Goal: Task Accomplishment & Management: Complete application form

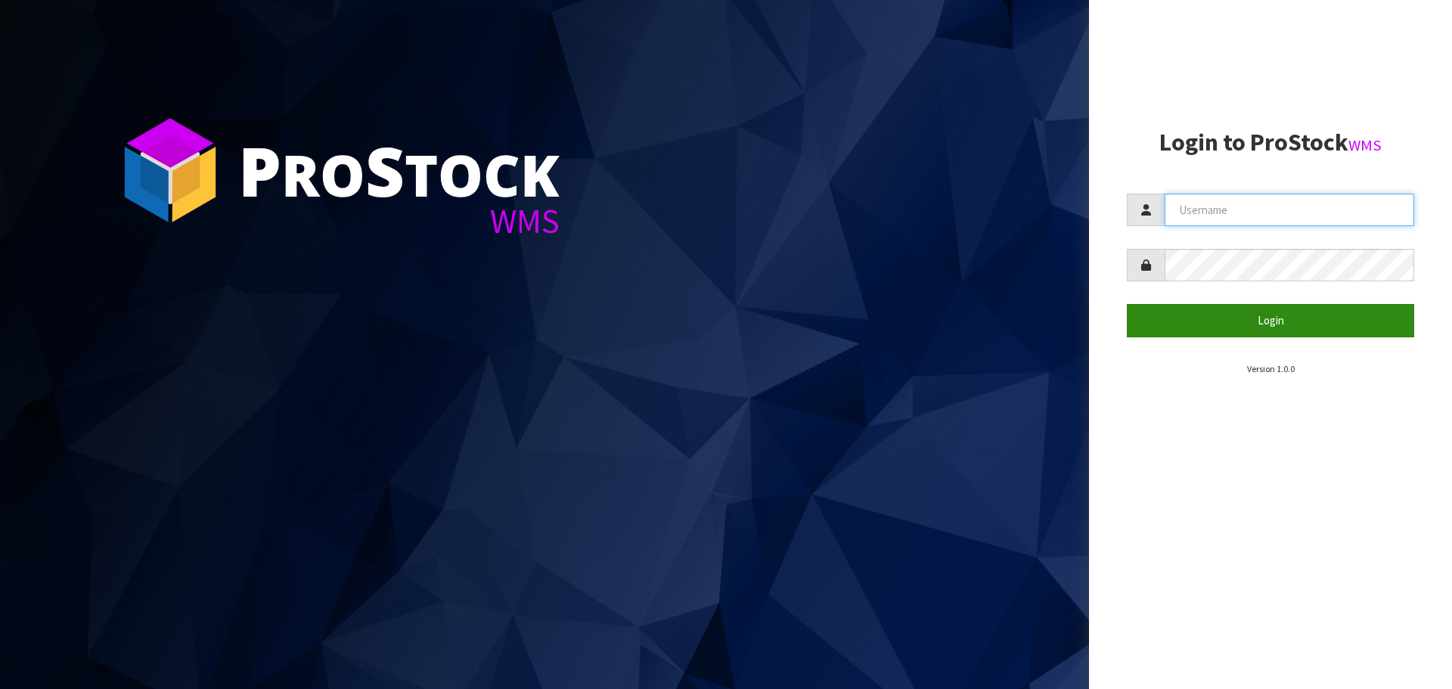
type input "[DOMAIN_NAME][EMAIL_ADDRESS][DOMAIN_NAME]"
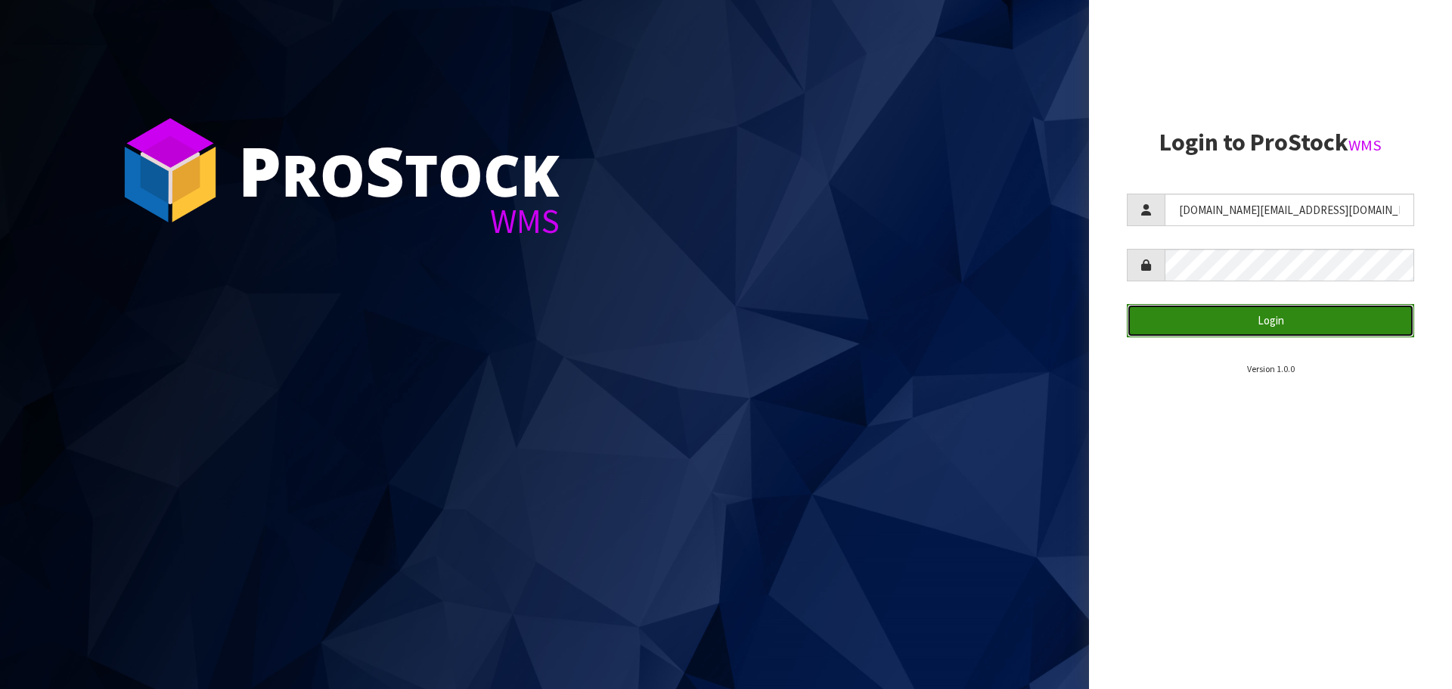
click at [1249, 315] on button "Login" at bounding box center [1270, 320] width 287 height 33
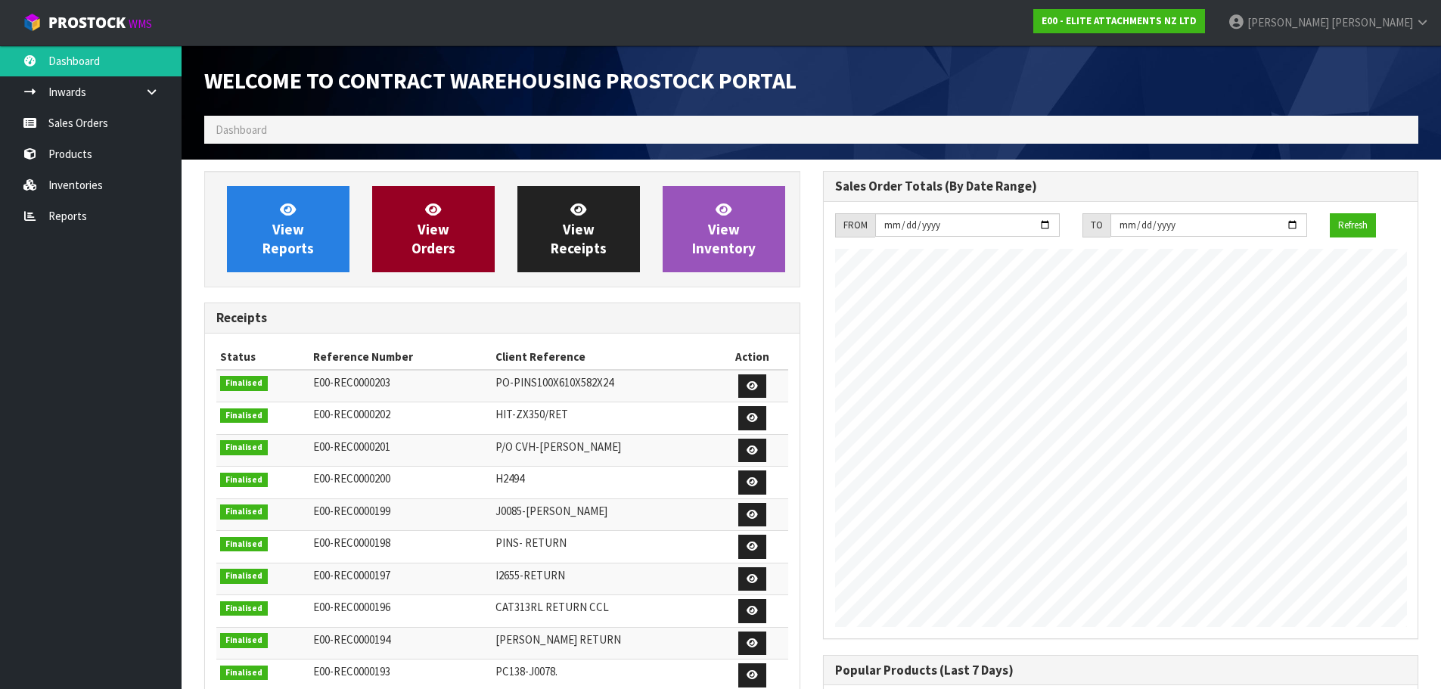
scroll to position [717, 618]
click at [753, 374] on link at bounding box center [752, 386] width 28 height 24
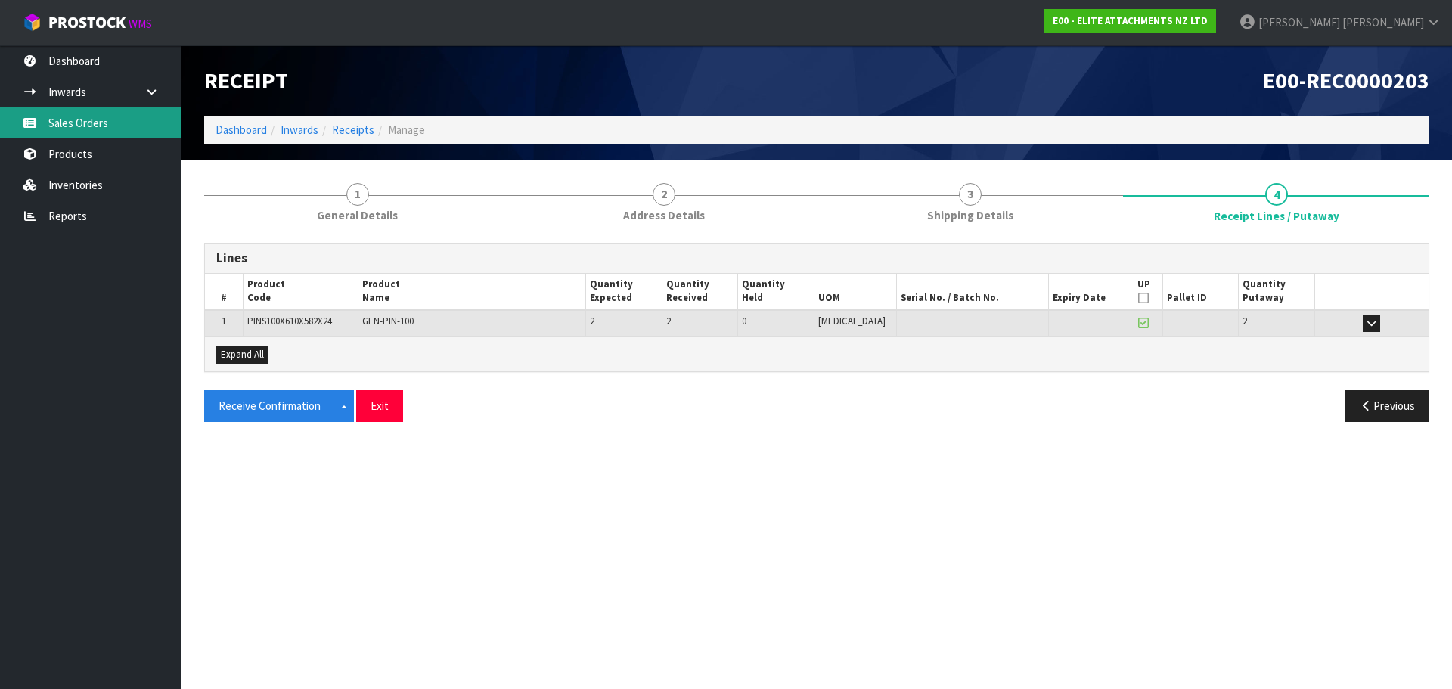
click at [99, 133] on link "Sales Orders" at bounding box center [90, 122] width 181 height 31
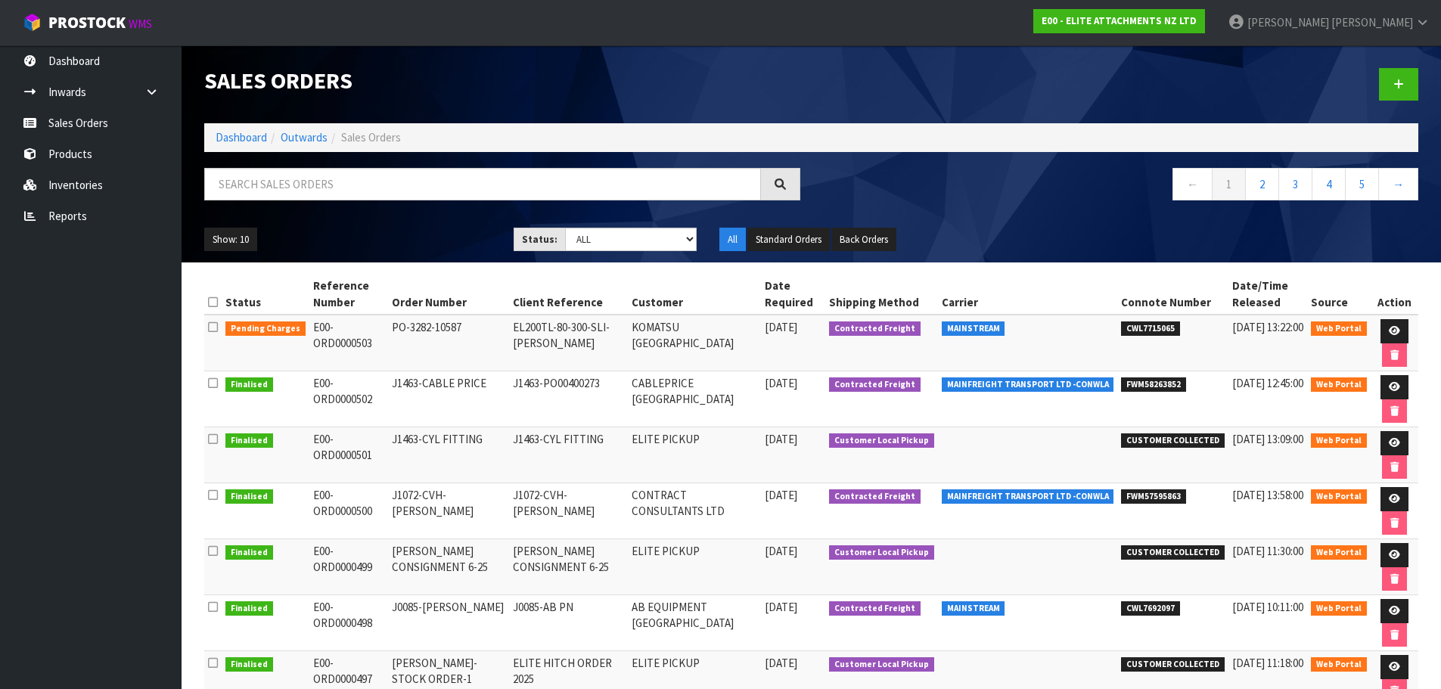
click at [1157, 333] on span "CWL7715065" at bounding box center [1150, 328] width 59 height 15
click at [1157, 332] on span "CWL7715065" at bounding box center [1150, 328] width 59 height 15
click at [1343, 331] on span "Web Portal" at bounding box center [1339, 328] width 56 height 15
click at [804, 242] on button "Standard Orders" at bounding box center [788, 240] width 82 height 24
click at [864, 241] on button "Back Orders" at bounding box center [863, 240] width 65 height 24
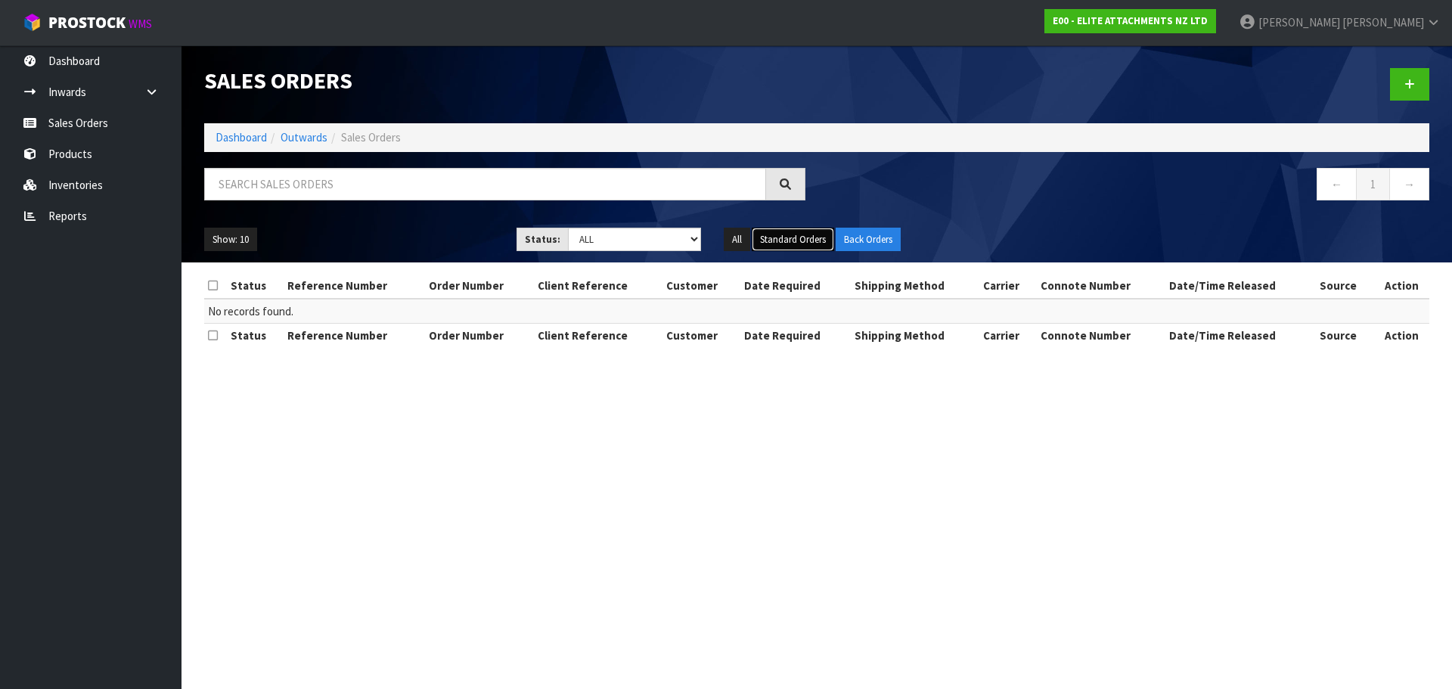
click at [788, 240] on button "Standard Orders" at bounding box center [793, 240] width 82 height 24
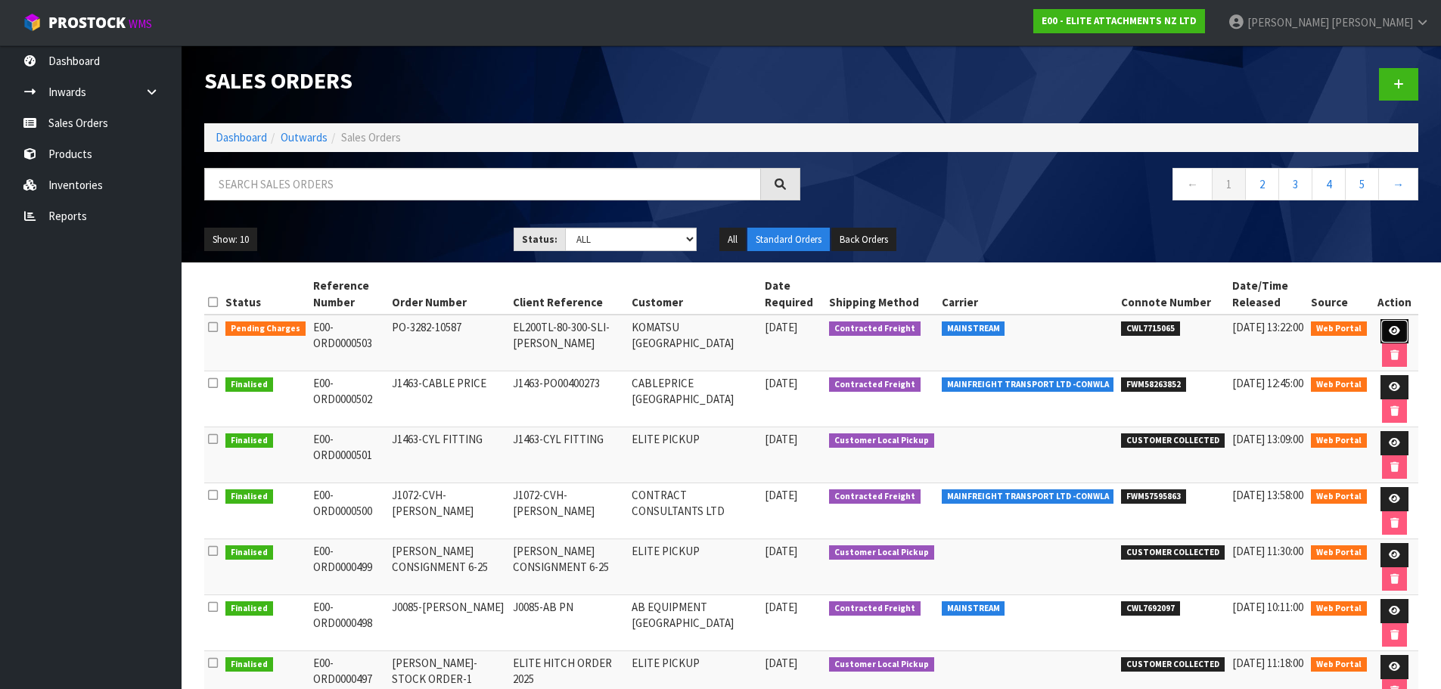
click at [1391, 335] on icon at bounding box center [1393, 331] width 11 height 10
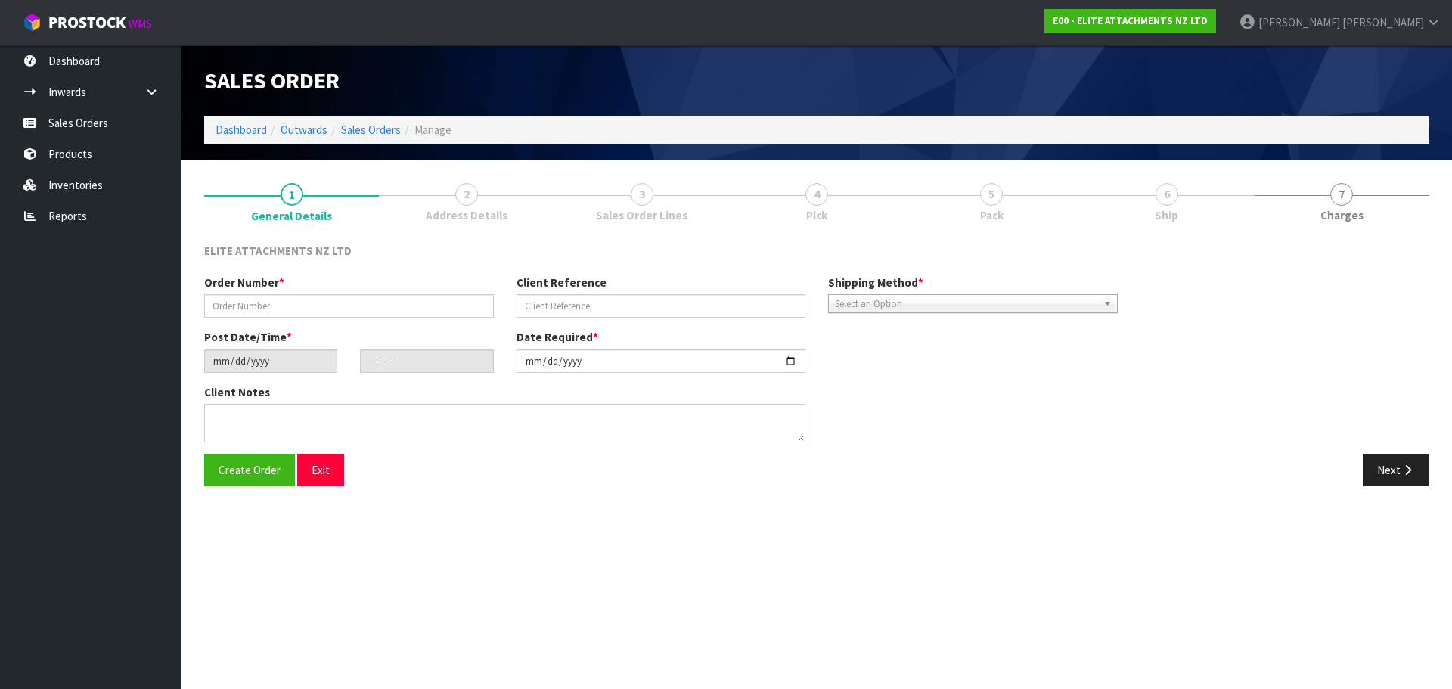
type input "PO-3282-10587"
type input "EL200TL-80-300-SLI-[PERSON_NAME]"
type input "[DATE]"
type input "12:12:00.000"
type input "[DATE]"
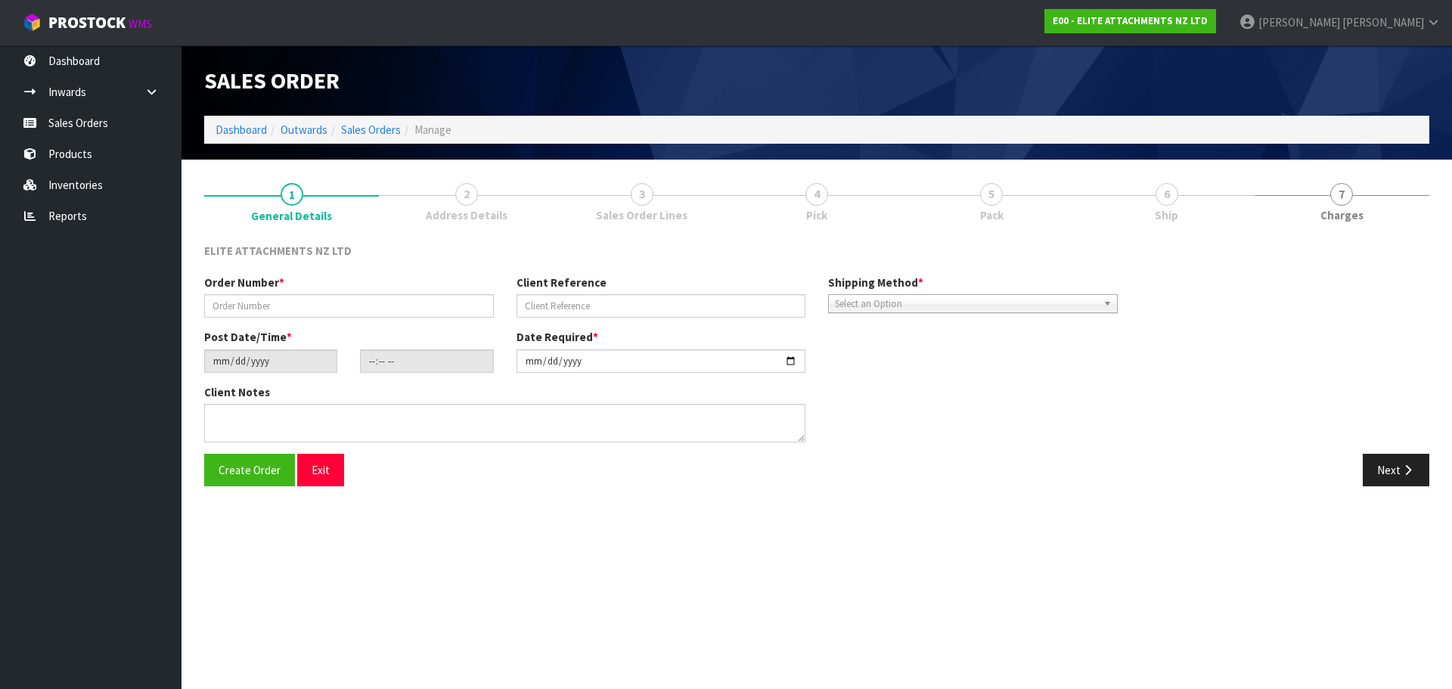
type textarea "CONTACT: [PERSON_NAME] CONTACT NO: [PHONE_NUMBER] EMAIL: [EMAIL_ADDRESS][DOMAIN…"
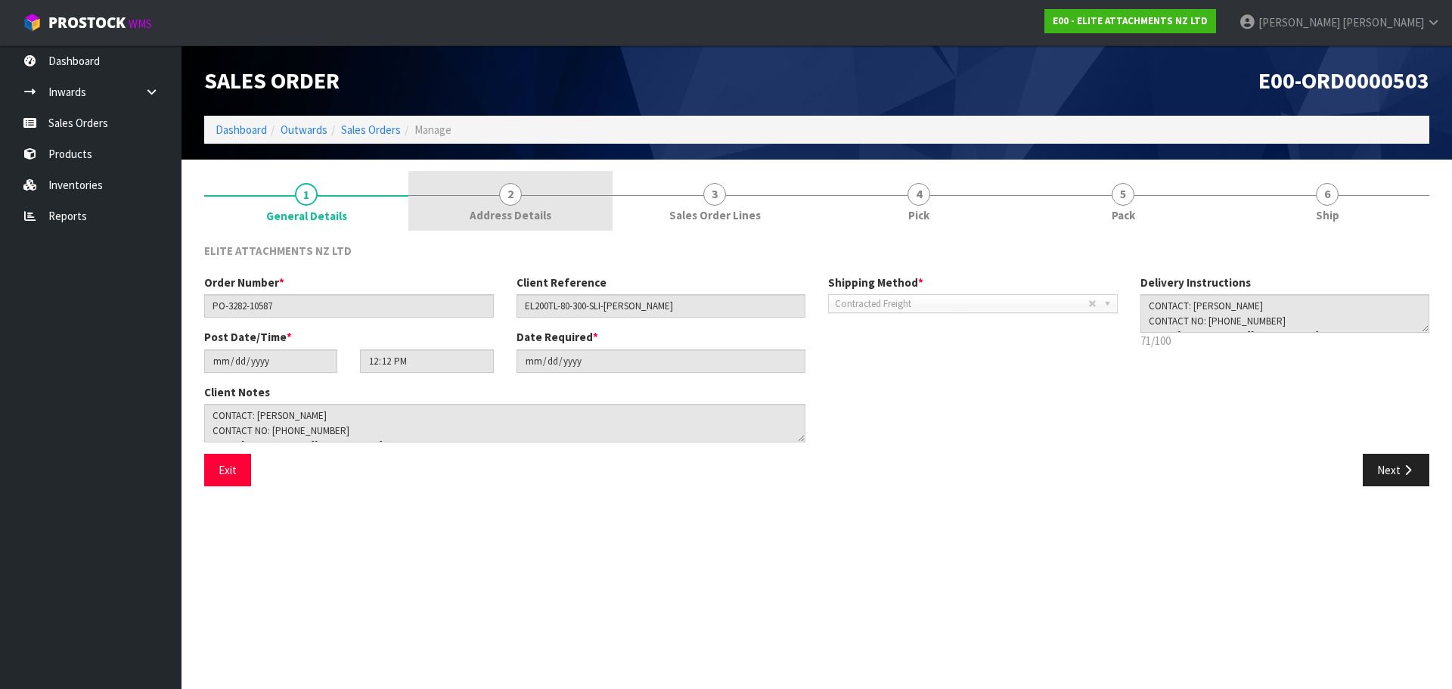
click at [550, 187] on link "2 Address Details" at bounding box center [510, 201] width 204 height 60
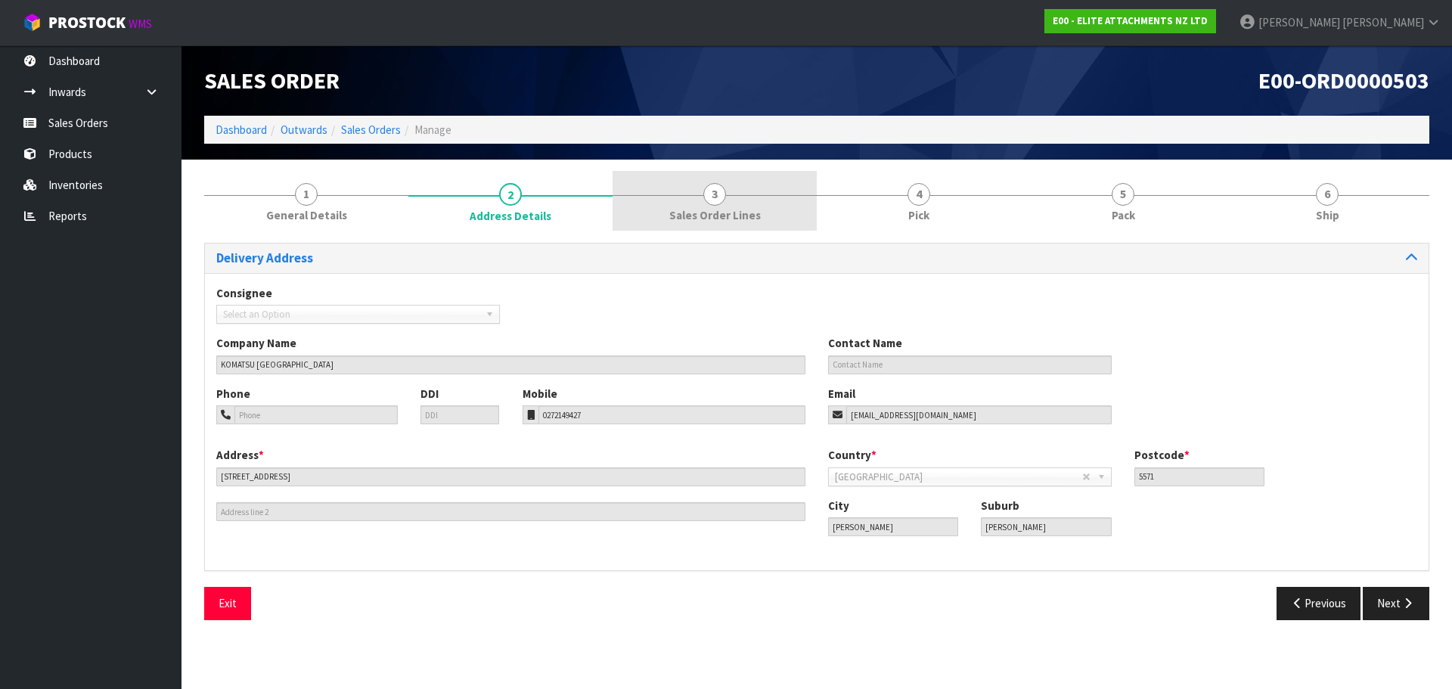
click at [666, 206] on link "3 Sales Order Lines" at bounding box center [715, 201] width 204 height 60
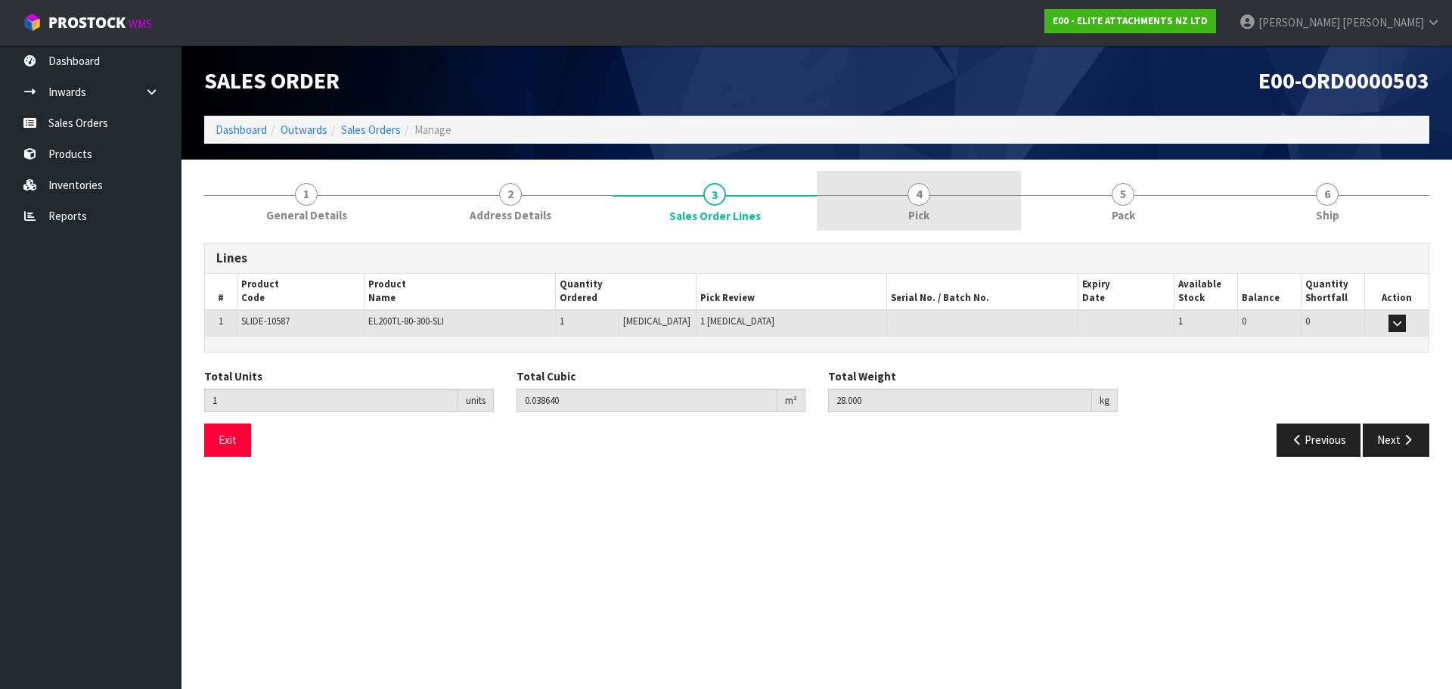
click at [941, 206] on link "4 Pick" at bounding box center [919, 201] width 204 height 60
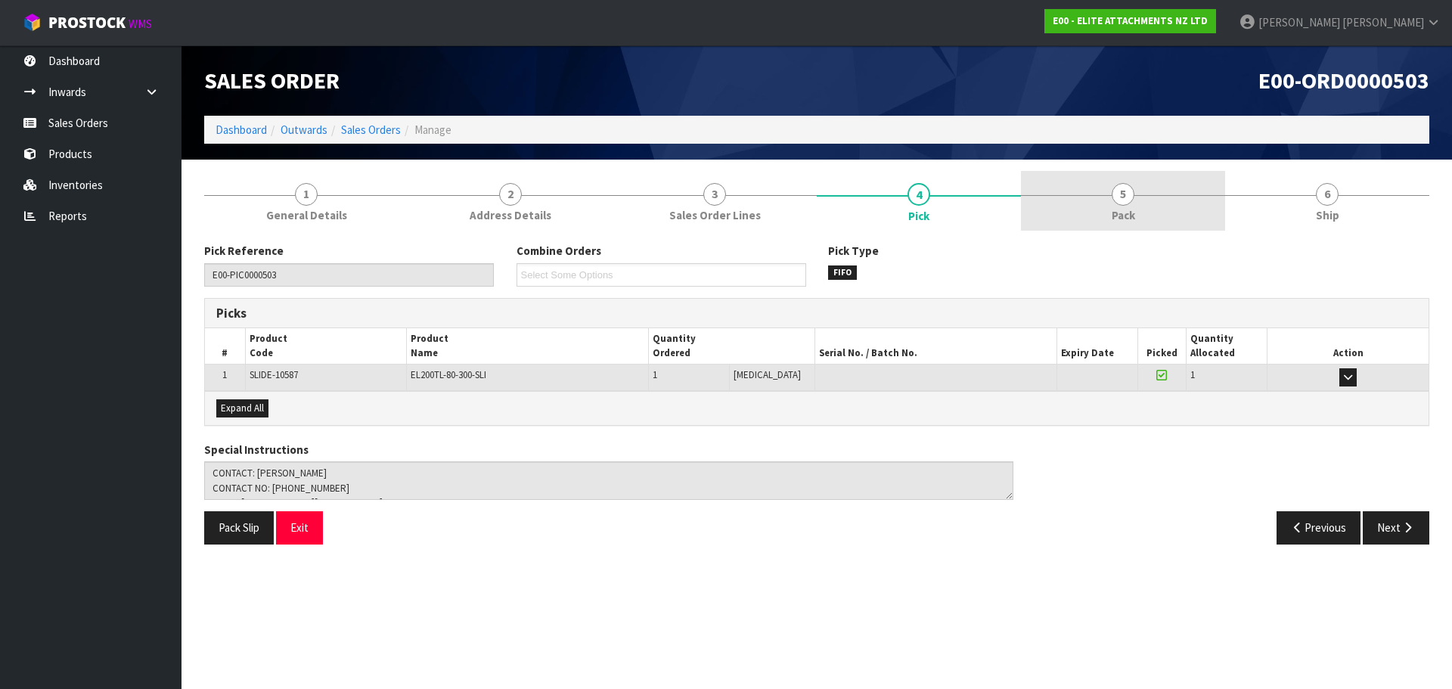
click at [1101, 198] on link "5 Pack" at bounding box center [1123, 201] width 204 height 60
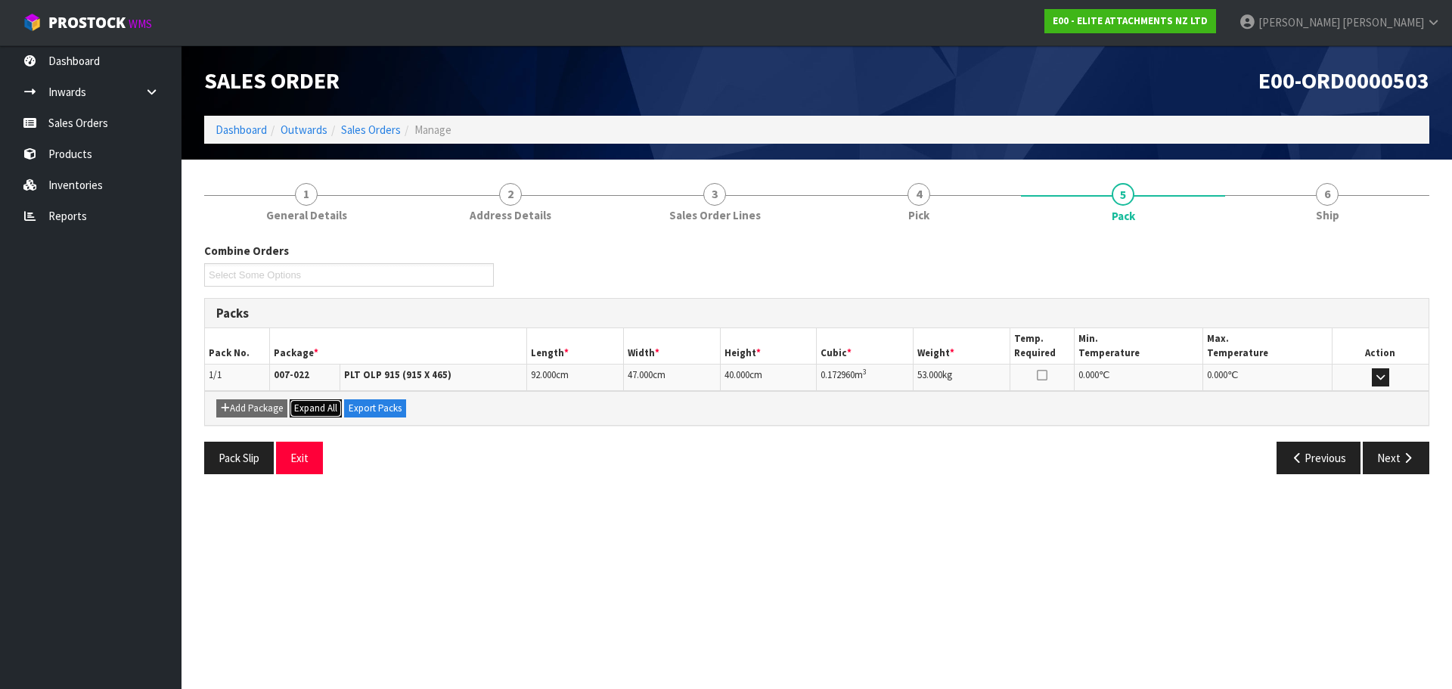
click at [331, 407] on span "Expand All" at bounding box center [315, 408] width 43 height 13
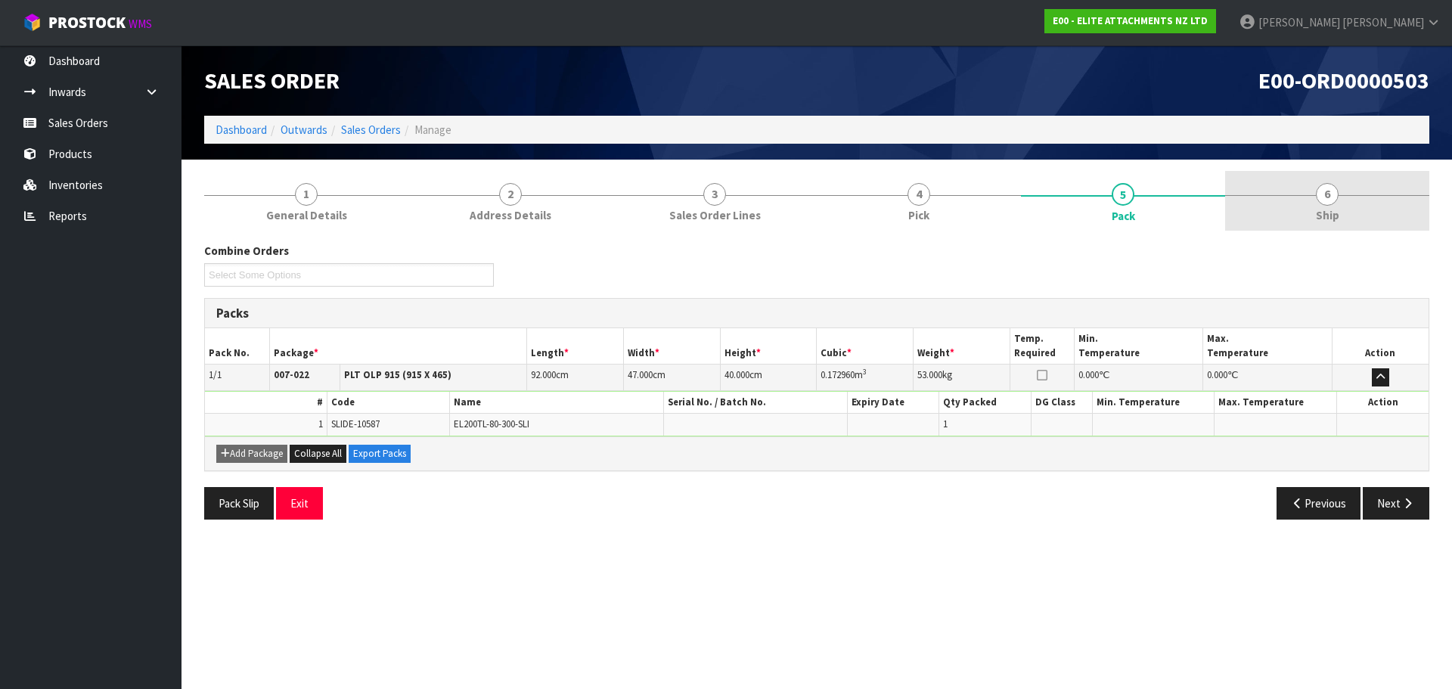
click at [1314, 195] on div at bounding box center [1327, 195] width 204 height 1
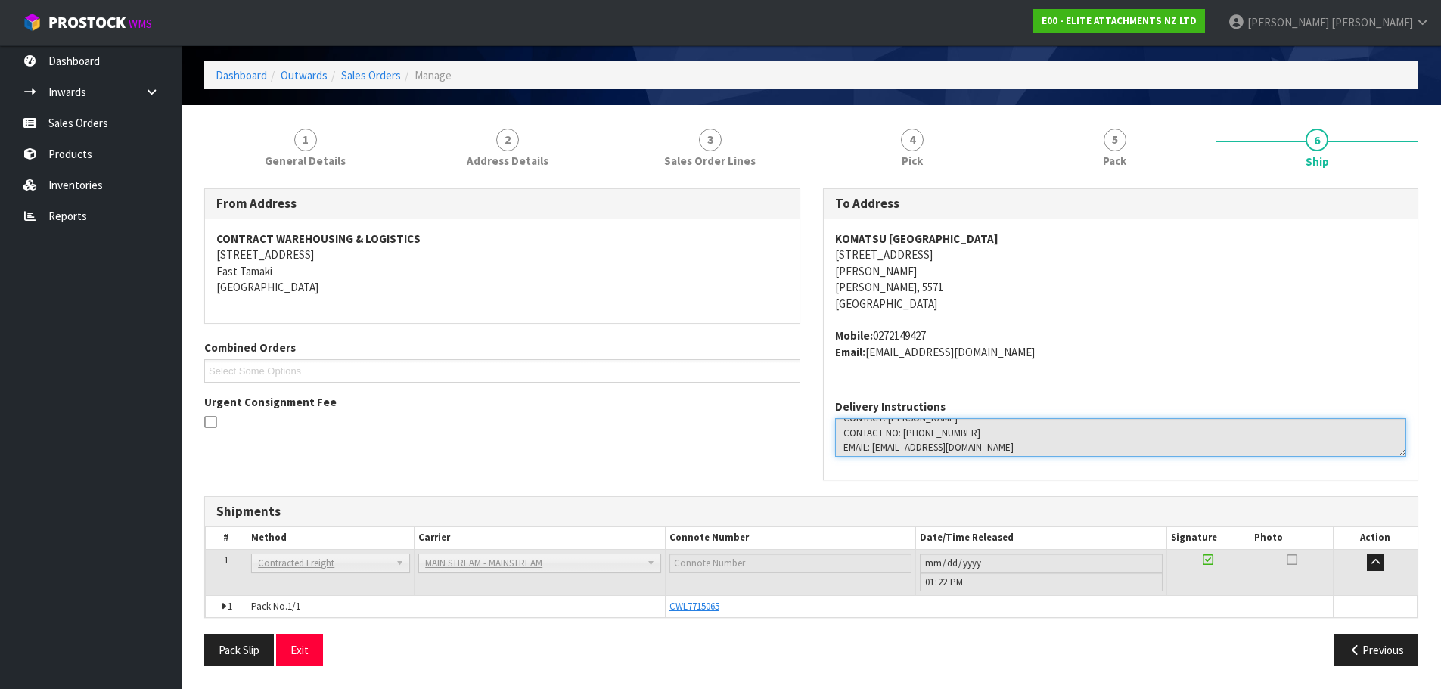
scroll to position [15, 0]
click at [1375, 557] on icon "button" at bounding box center [1375, 562] width 8 height 10
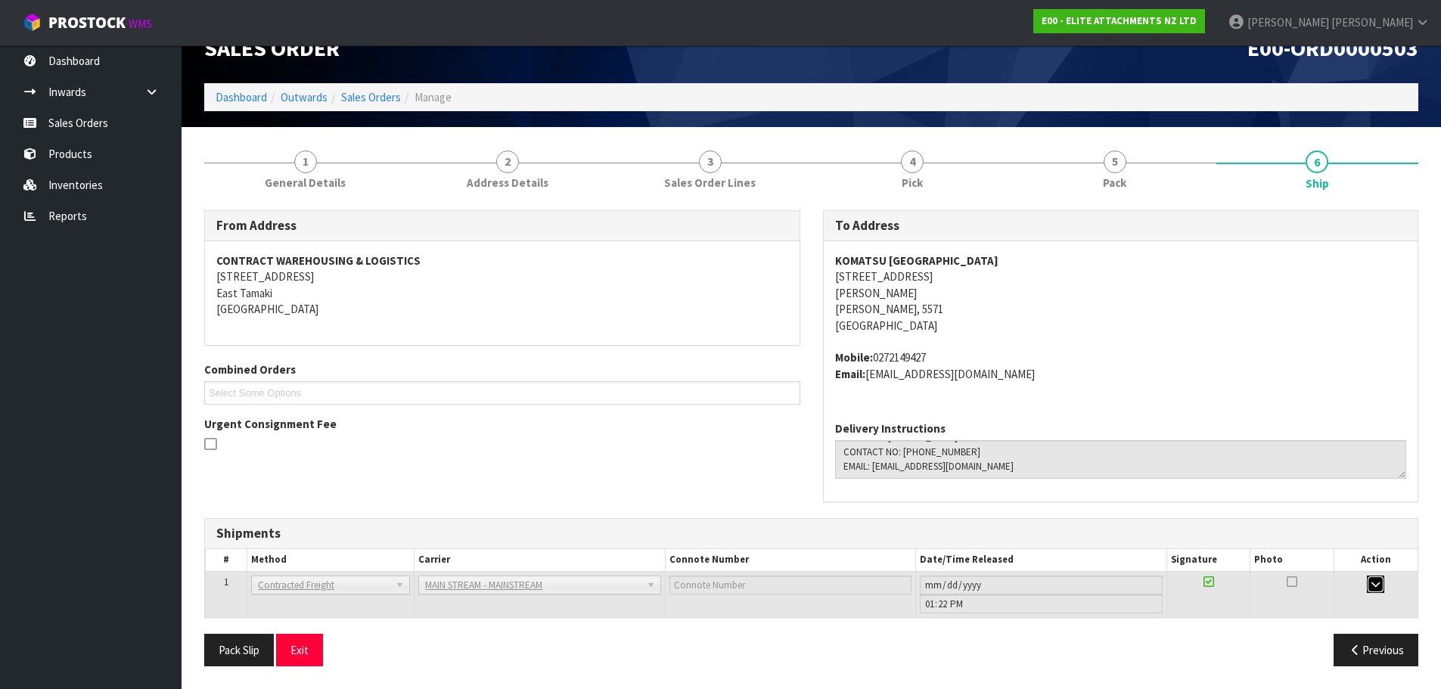
click at [1377, 585] on icon "button" at bounding box center [1375, 584] width 8 height 10
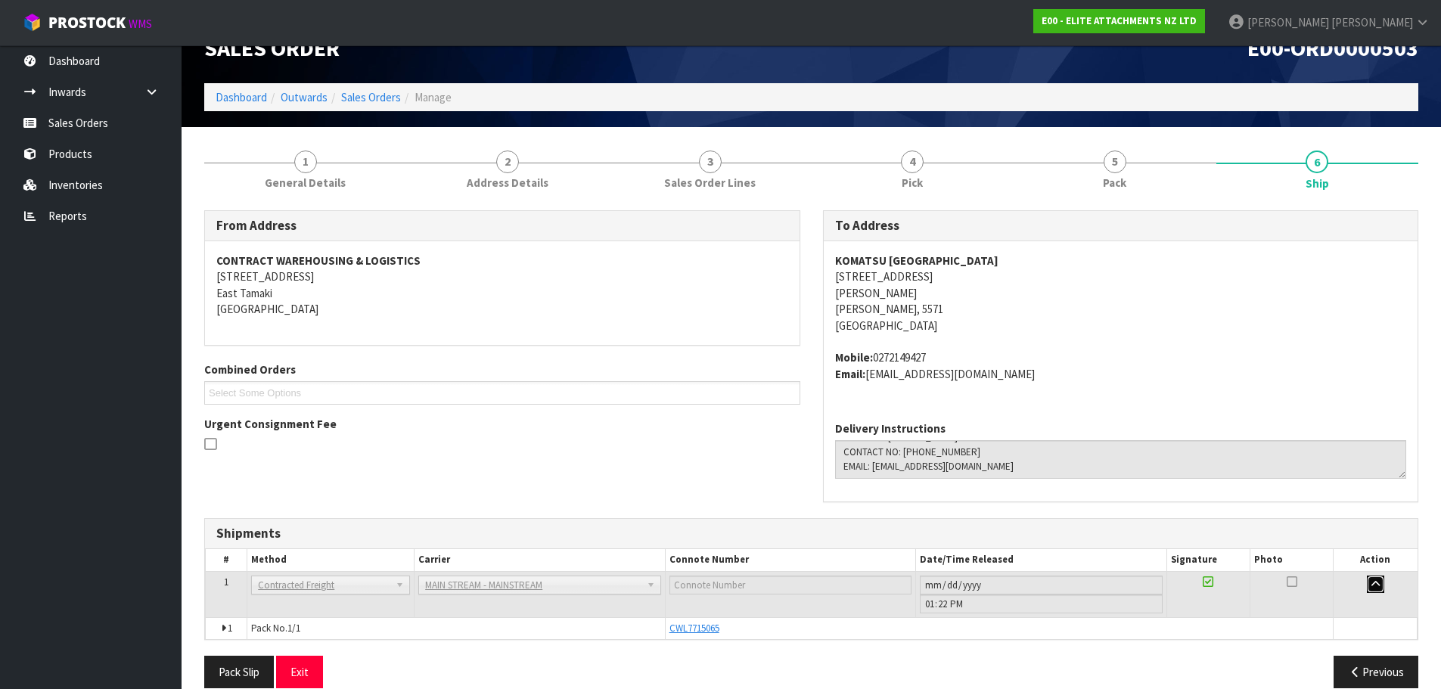
scroll to position [54, 0]
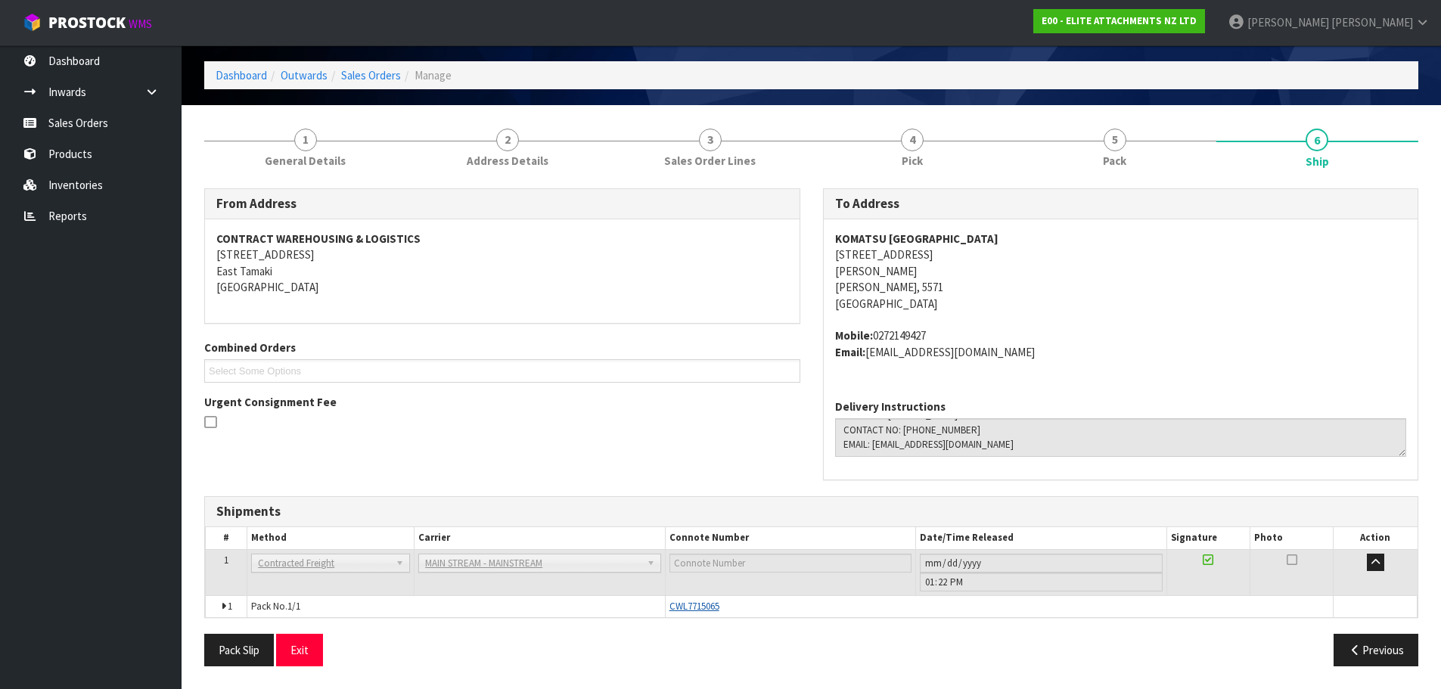
click at [697, 606] on span "CWL7715065" at bounding box center [694, 606] width 50 height 13
click at [678, 606] on span "CWL7715065" at bounding box center [694, 606] width 50 height 13
click at [684, 606] on span "CWL7715065" at bounding box center [694, 606] width 50 height 13
drag, startPoint x: 684, startPoint y: 606, endPoint x: 675, endPoint y: 606, distance: 8.3
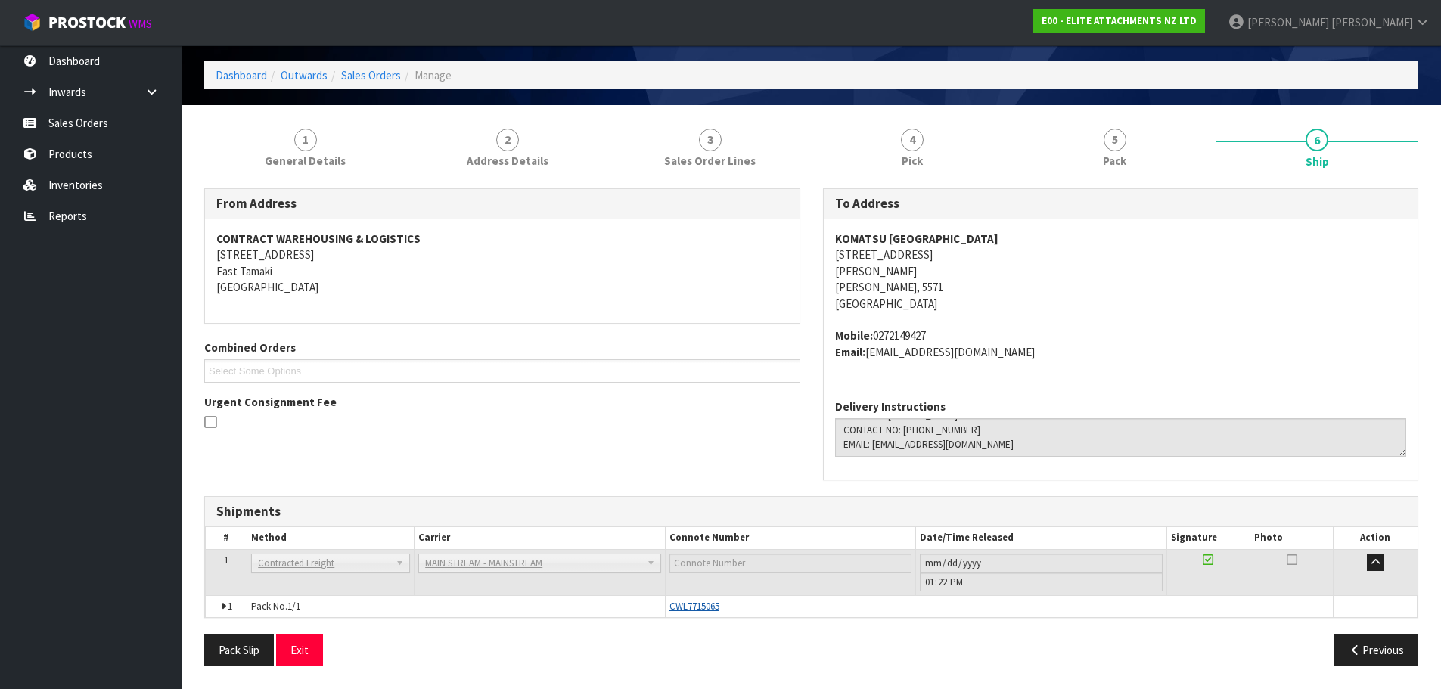
click at [675, 606] on span "CWL7715065" at bounding box center [694, 606] width 50 height 13
click at [480, 566] on span "MAIN STREAM - MAINSTREAM" at bounding box center [532, 563] width 215 height 18
click at [586, 476] on div "From Address CONTRACT WAREHOUSING & LOGISTICS [STREET_ADDRESS] Combined Orders …" at bounding box center [811, 342] width 1236 height 308
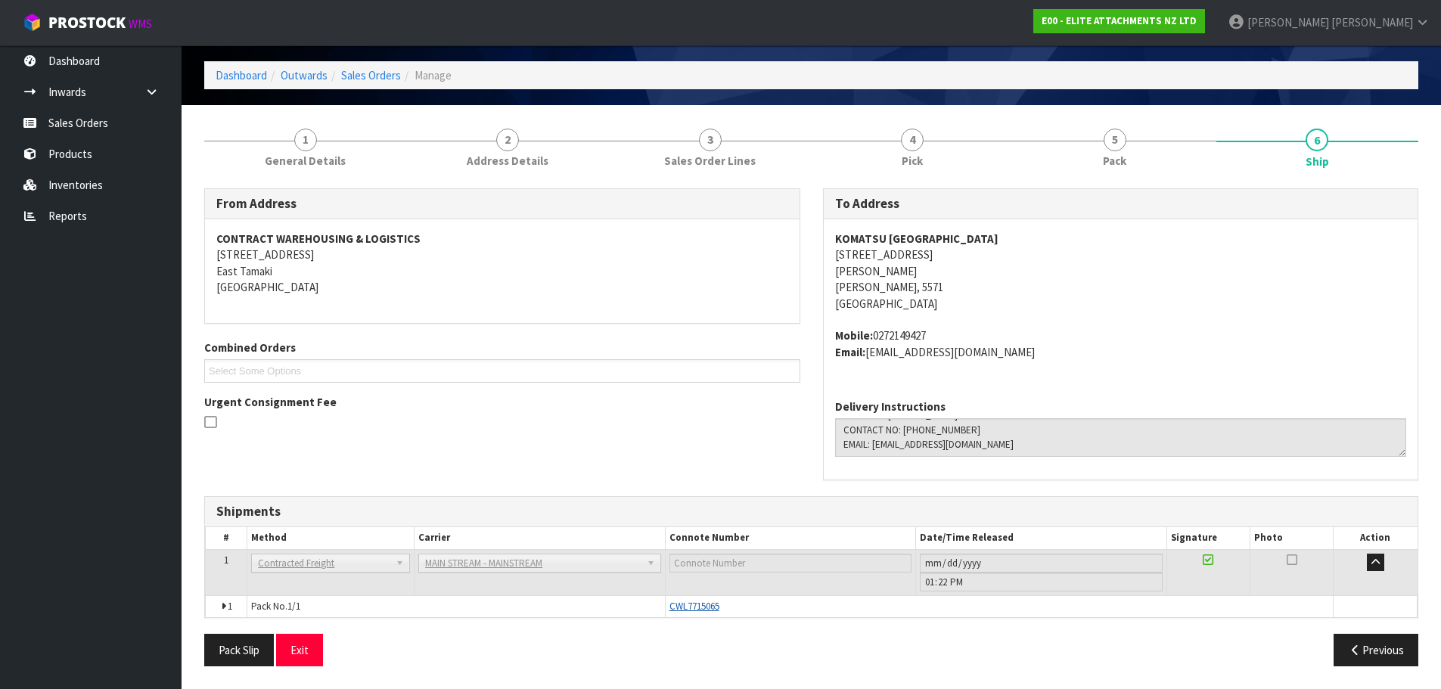
click at [709, 606] on span "CWL7715065" at bounding box center [694, 606] width 50 height 13
copy span "CWL7715065"
click at [1210, 563] on icon at bounding box center [1207, 560] width 11 height 12
click at [1202, 556] on icon at bounding box center [1207, 560] width 11 height 12
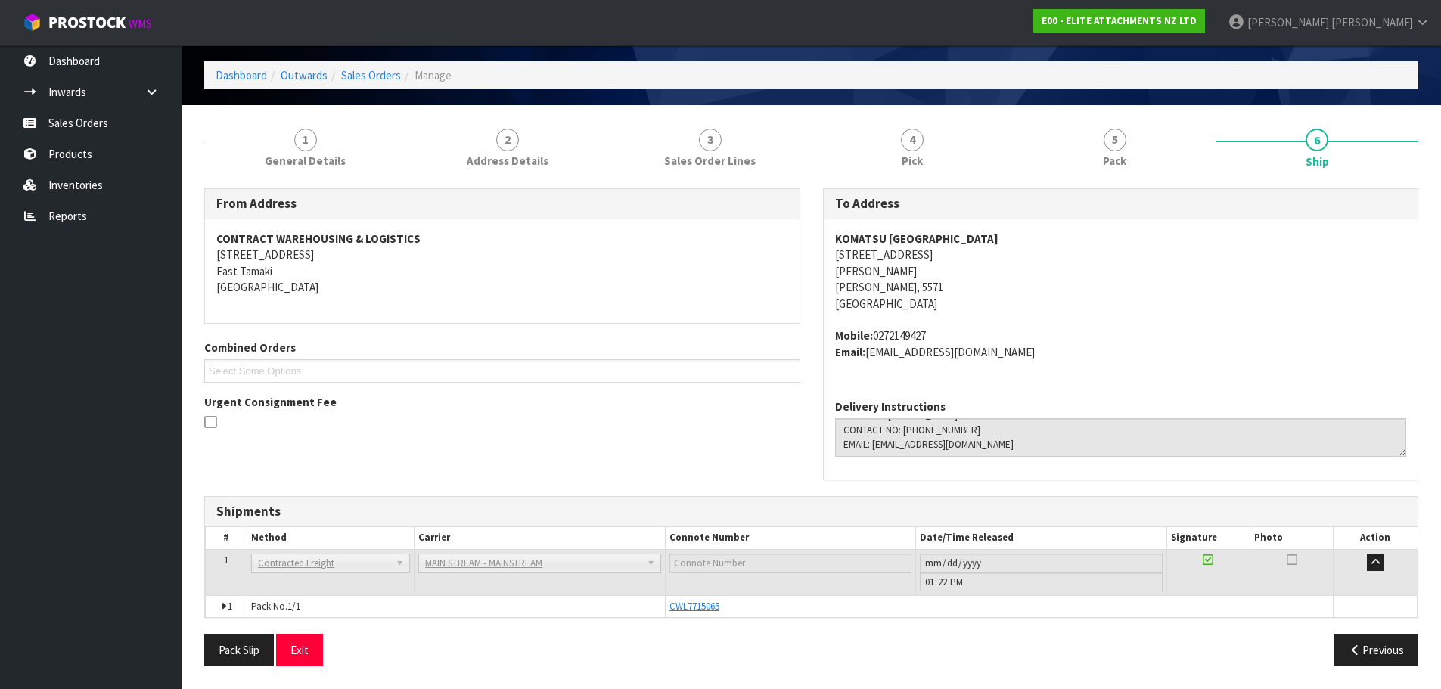
click at [1196, 545] on th "Signature" at bounding box center [1207, 538] width 83 height 22
click at [1202, 560] on icon at bounding box center [1207, 560] width 11 height 12
click at [251, 653] on button "Pack Slip" at bounding box center [239, 650] width 70 height 33
